Goal: Find specific page/section: Find specific page/section

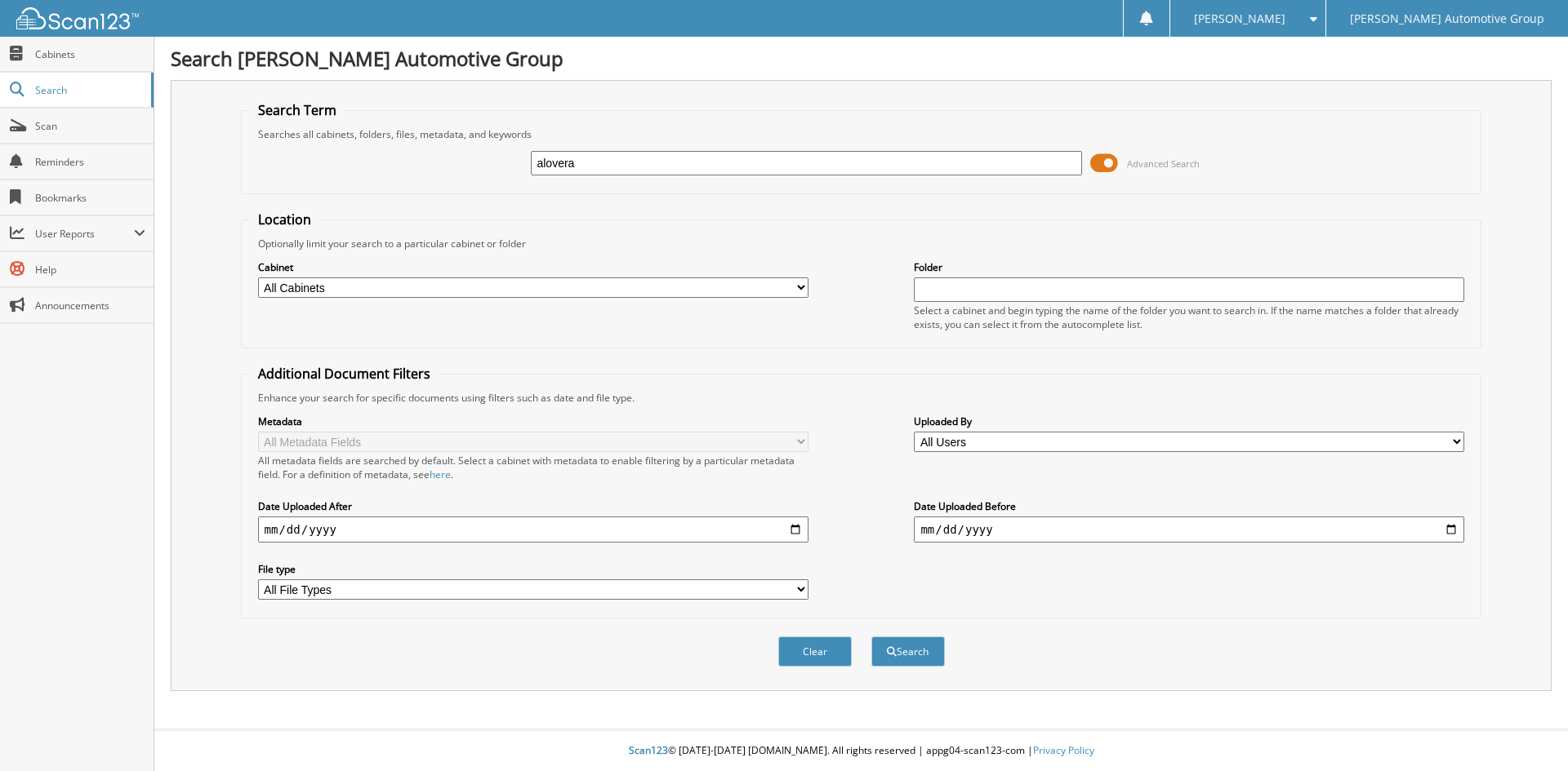
type input "[PERSON_NAME]"
click at [872, 637] on button "Search" at bounding box center [908, 651] width 73 height 30
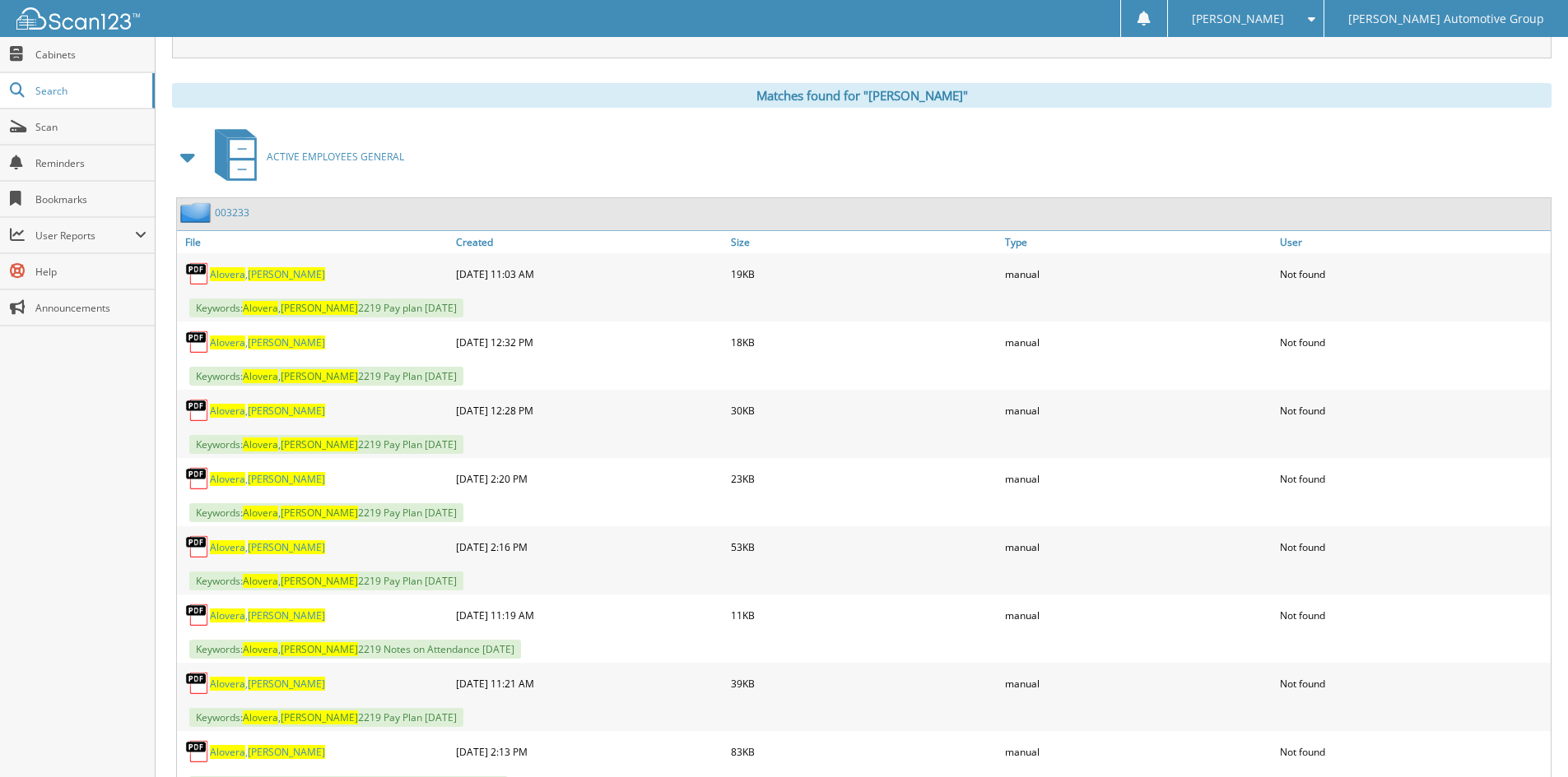
scroll to position [659, 0]
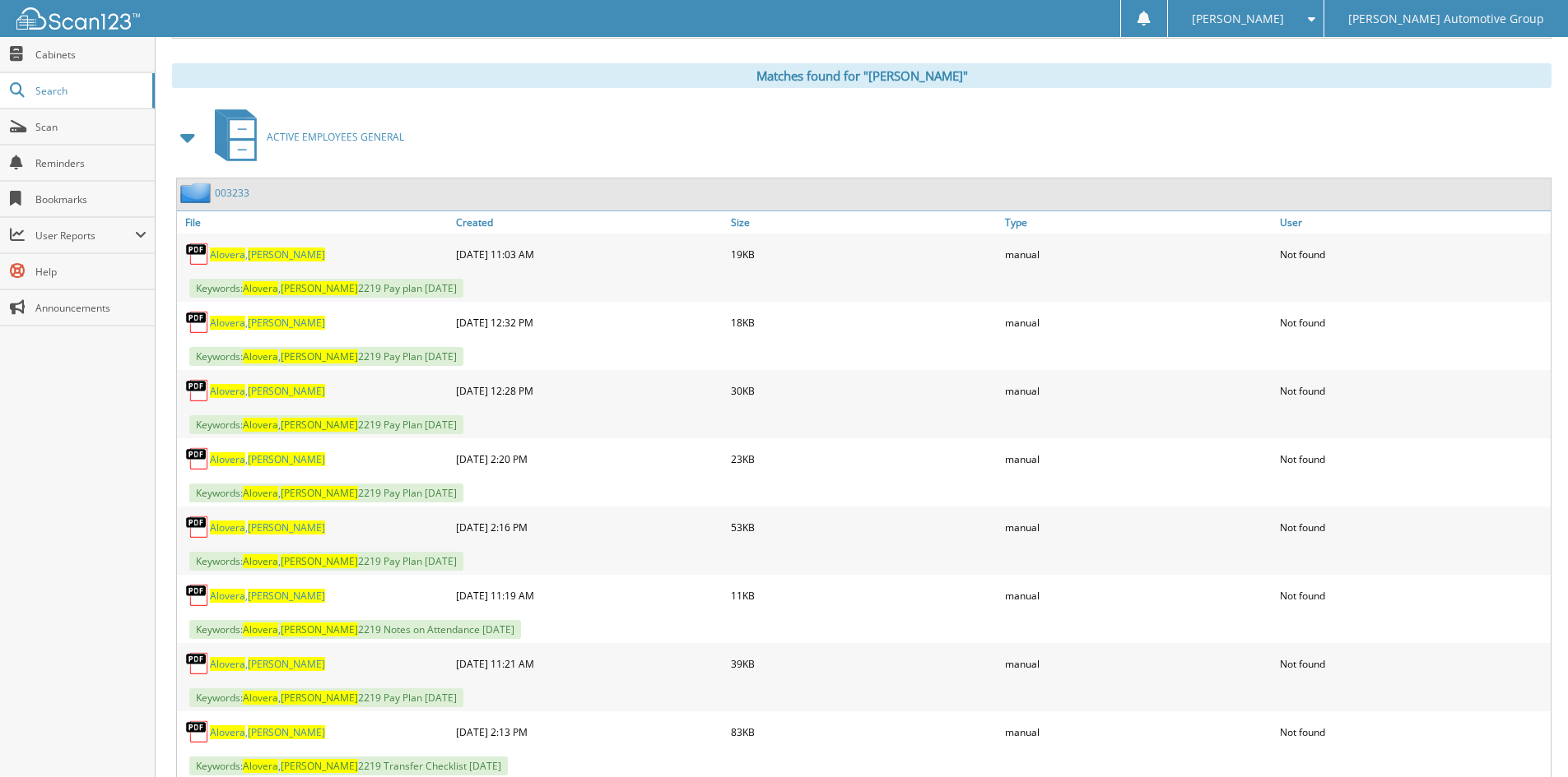
click at [228, 194] on link "003233" at bounding box center [232, 192] width 35 height 14
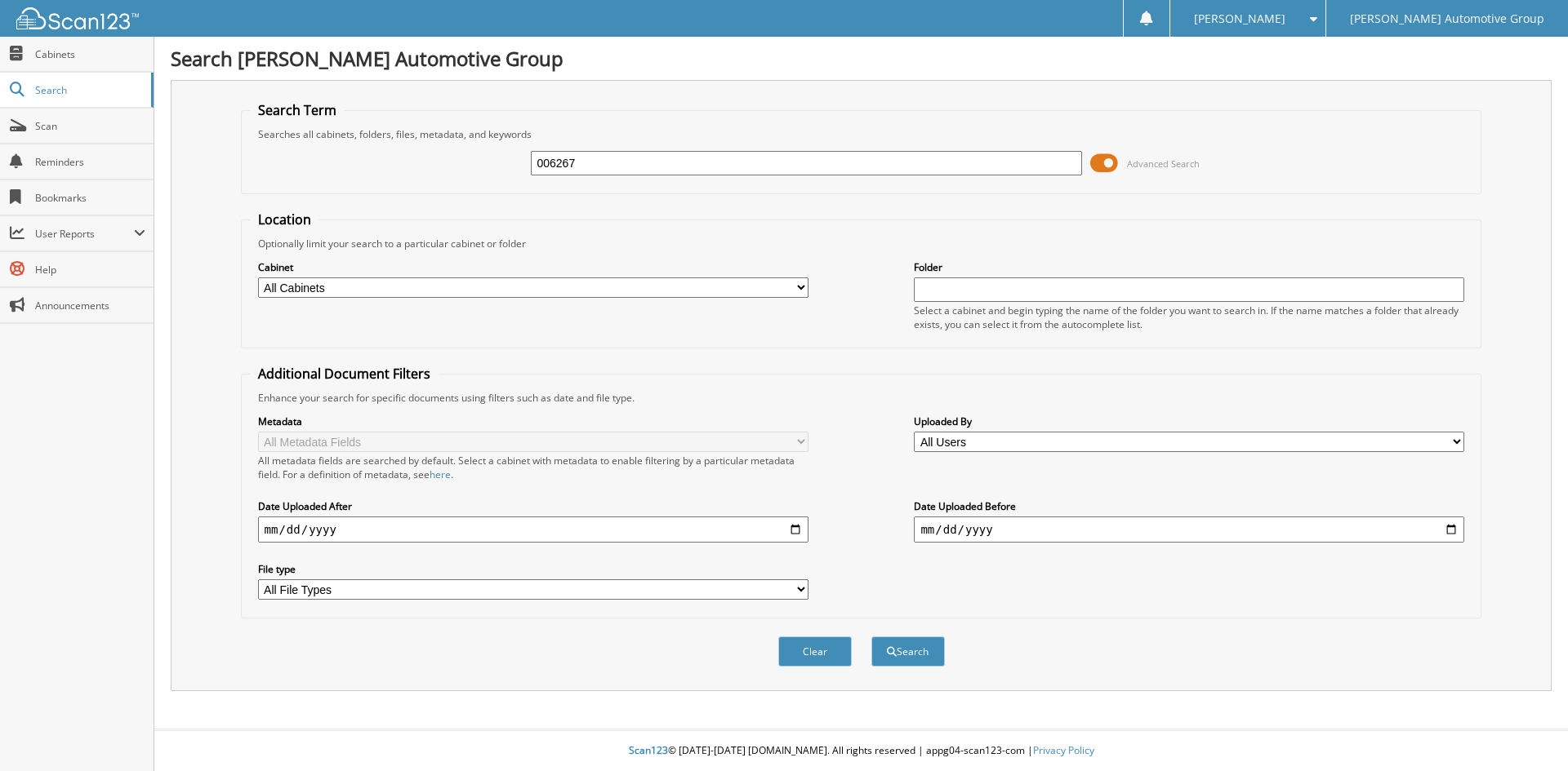
type input "006267"
click at [872, 637] on button "Search" at bounding box center [908, 651] width 73 height 30
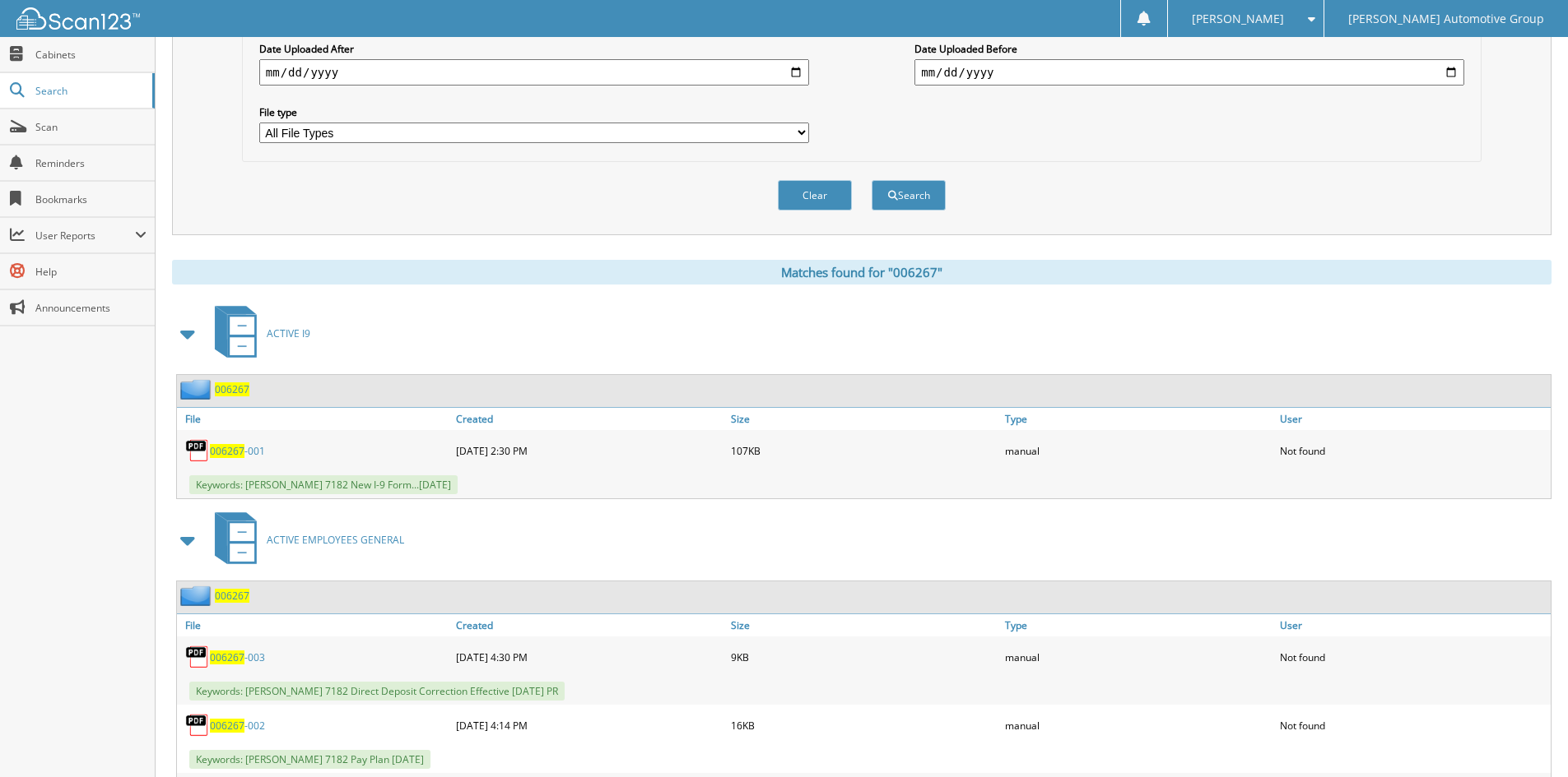
scroll to position [493, 0]
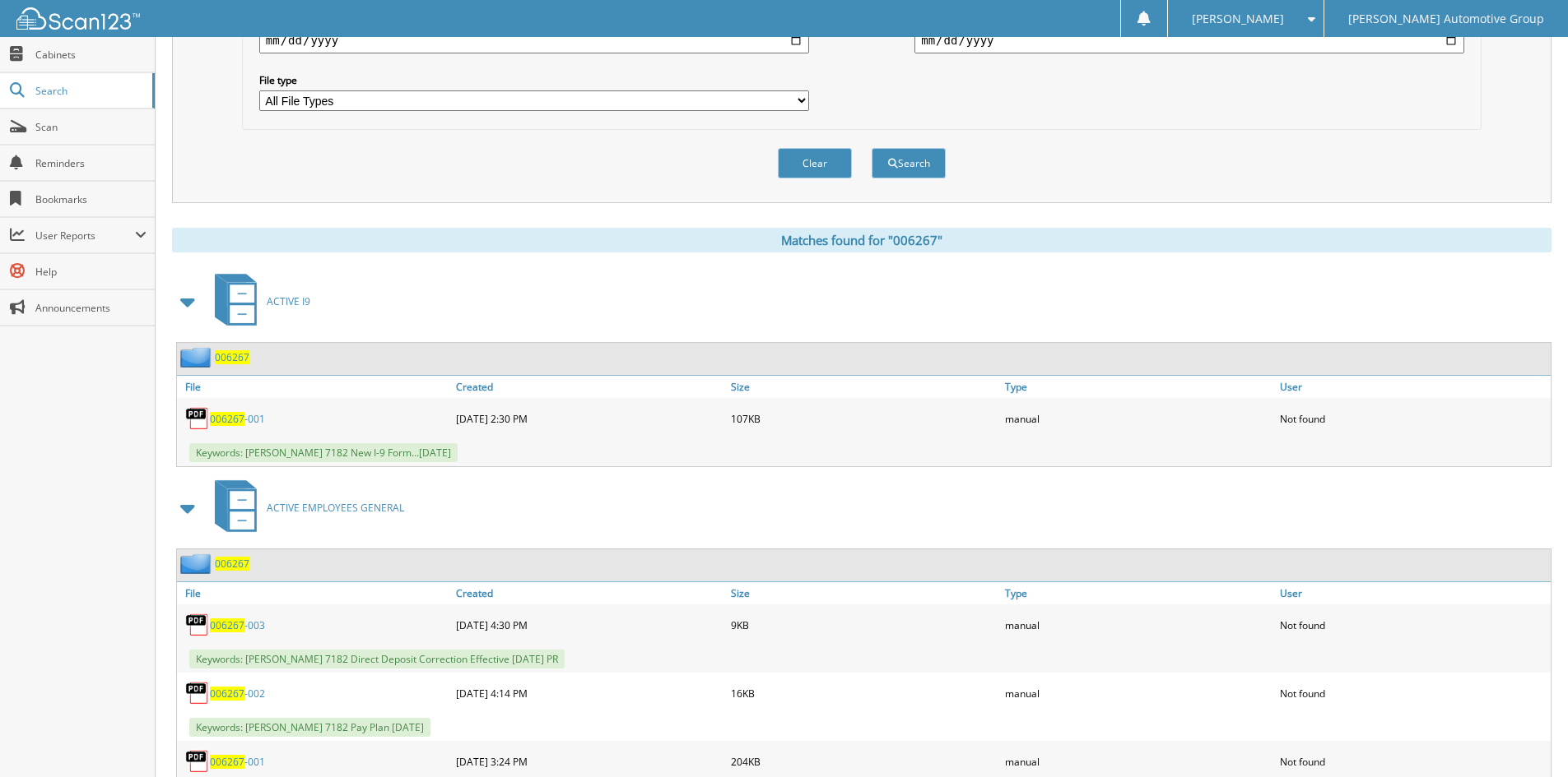
click at [228, 557] on span "006267" at bounding box center [232, 563] width 35 height 14
